Goal: Information Seeking & Learning: Find specific fact

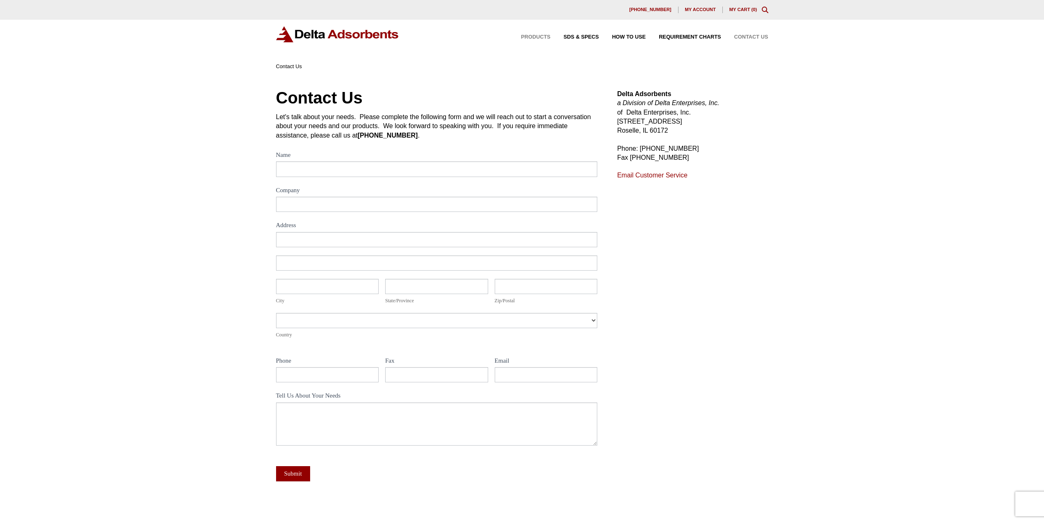
click at [545, 36] on span "Products" at bounding box center [536, 36] width 30 height 5
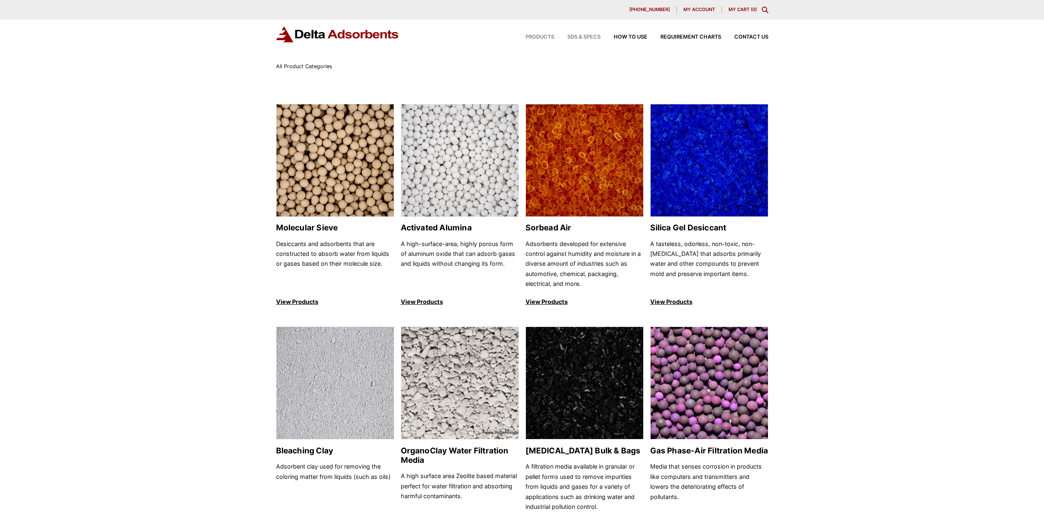
click at [593, 39] on span "SDS & SPECS" at bounding box center [584, 36] width 33 height 5
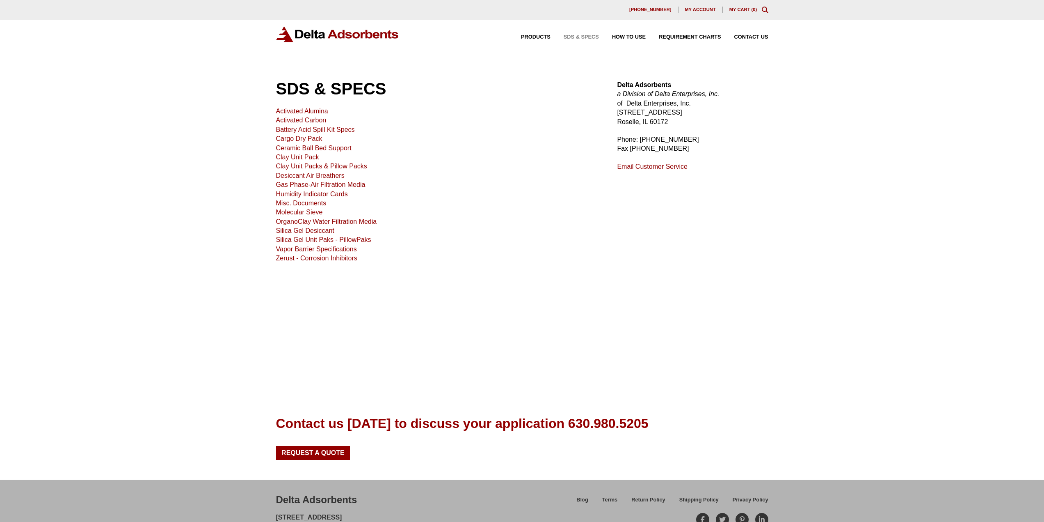
click at [315, 230] on link "Silica Gel Desiccant" at bounding box center [305, 230] width 58 height 7
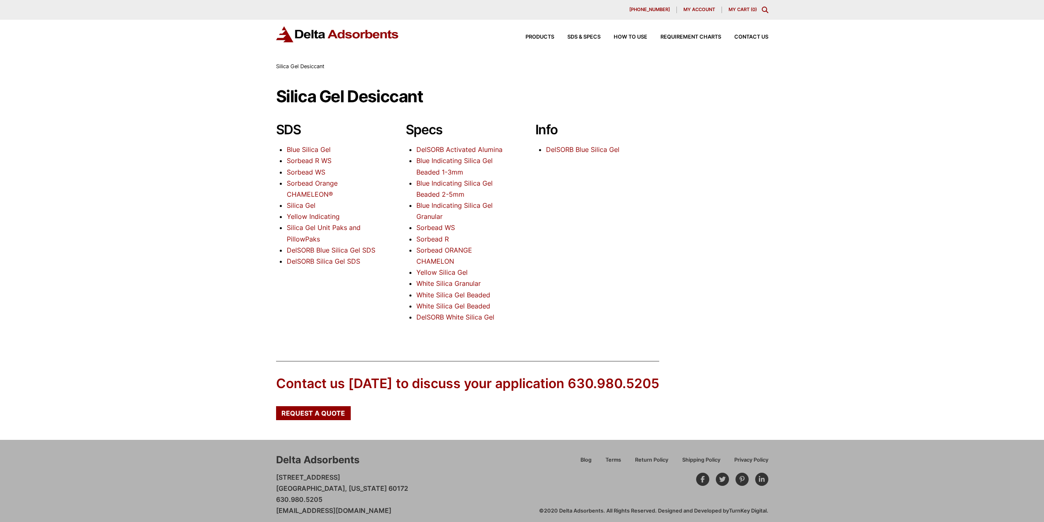
click at [302, 205] on link "Silica Gel" at bounding box center [301, 205] width 29 height 8
click at [444, 295] on link "White Silica Gel Beaded" at bounding box center [454, 295] width 74 height 8
